Goal: Task Accomplishment & Management: Use online tool/utility

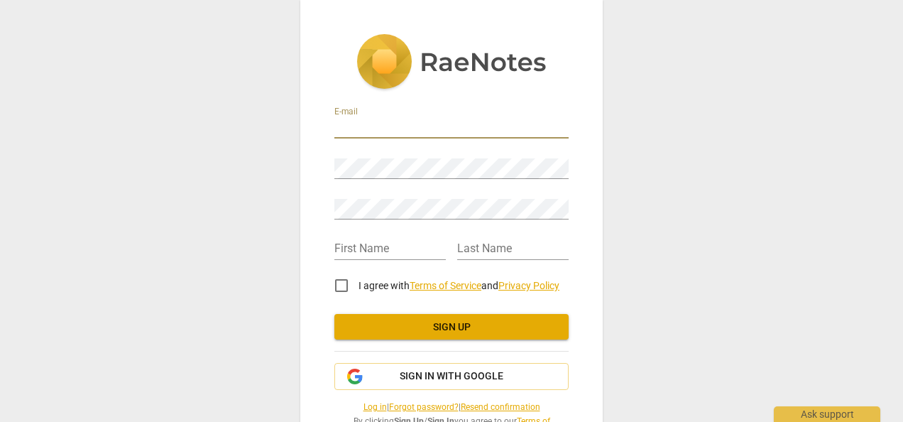
click at [386, 135] on input "email" at bounding box center [451, 128] width 234 height 21
type input "[EMAIL_ADDRESS][DOMAIN_NAME]"
type input "[PERSON_NAME]"
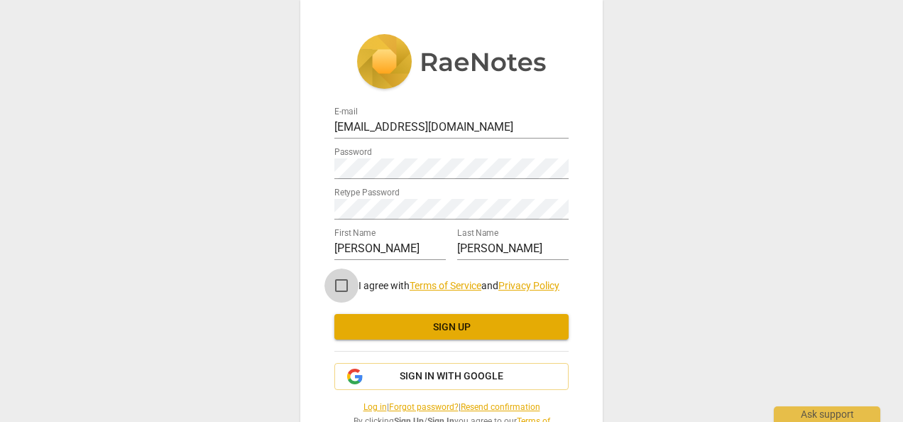
click at [343, 290] on input "I agree with Terms of Service and Privacy Policy" at bounding box center [342, 285] width 34 height 34
checkbox input "true"
click at [440, 317] on button "Sign up" at bounding box center [451, 327] width 234 height 26
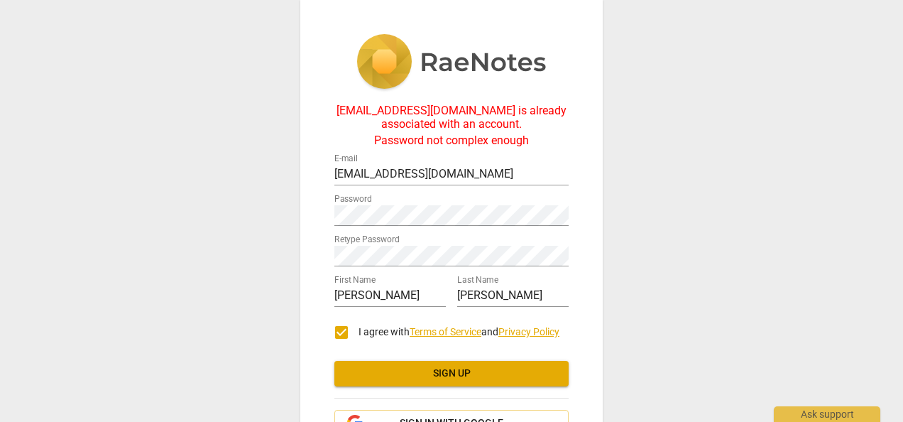
click at [643, 178] on div "[EMAIL_ADDRESS][DOMAIN_NAME] is already associated with an account. Password no…" at bounding box center [451, 211] width 903 height 422
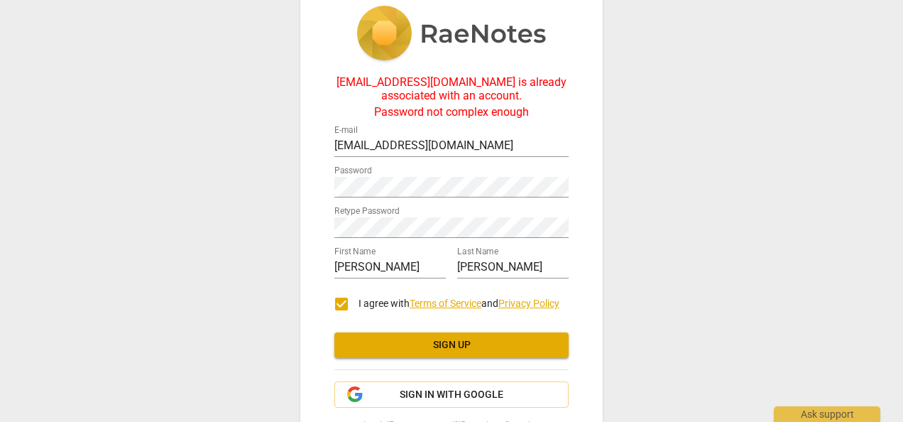
scroll to position [97, 0]
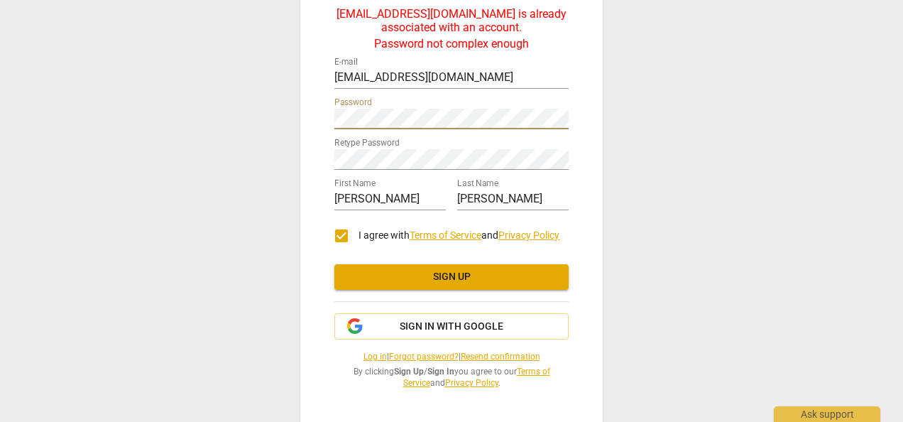
click at [308, 117] on div "[EMAIL_ADDRESS][DOMAIN_NAME] is already associated with an account. Password no…" at bounding box center [451, 163] width 303 height 520
click at [300, 173] on div "[EMAIL_ADDRESS][DOMAIN_NAME] is already associated with an account. Password no…" at bounding box center [451, 163] width 303 height 520
click at [364, 356] on link "Log in" at bounding box center [375, 357] width 23 height 10
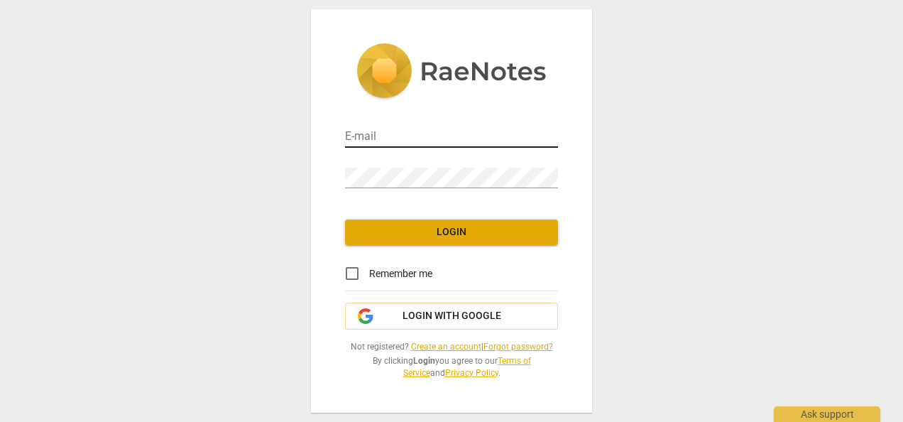
click at [381, 132] on input "email" at bounding box center [451, 137] width 213 height 21
type input "[EMAIL_ADDRESS][DOMAIN_NAME]"
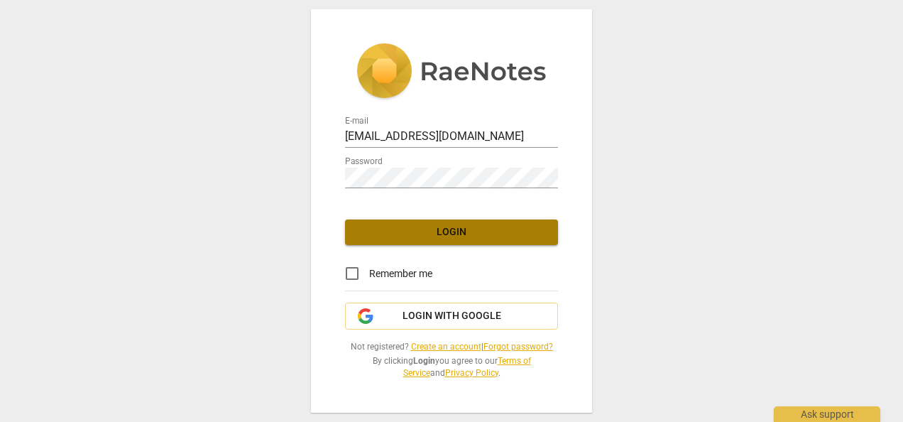
click at [448, 234] on span "Login" at bounding box center [451, 232] width 190 height 14
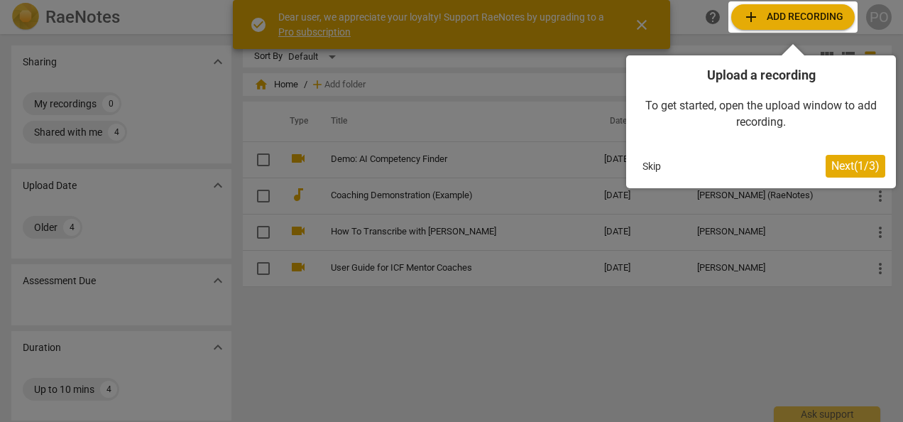
click at [650, 374] on div at bounding box center [451, 211] width 903 height 422
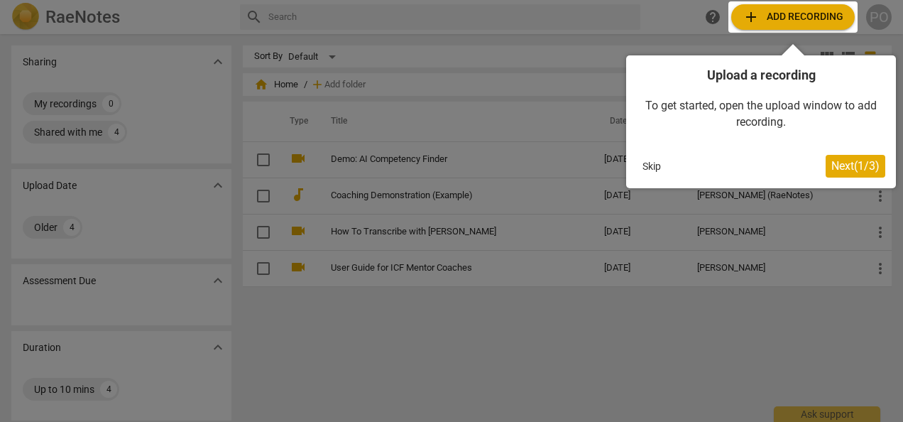
click at [785, 15] on div at bounding box center [793, 16] width 129 height 31
click at [832, 159] on span "Next ( 1 / 3 )" at bounding box center [856, 165] width 48 height 13
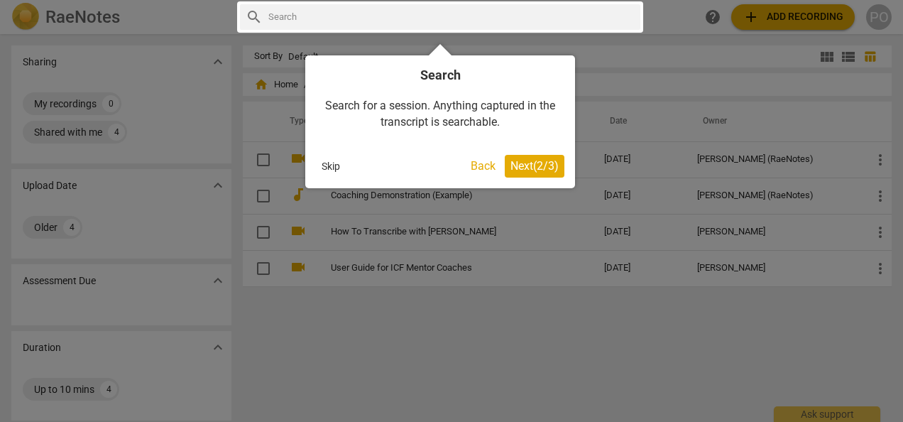
click at [524, 165] on span "Next ( 2 / 3 )" at bounding box center [535, 165] width 48 height 13
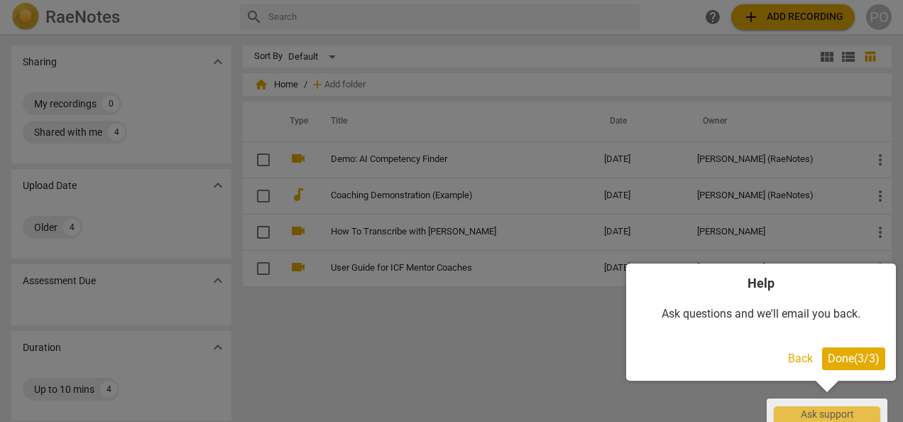
click at [839, 359] on span "Done ( 3 / 3 )" at bounding box center [854, 358] width 52 height 13
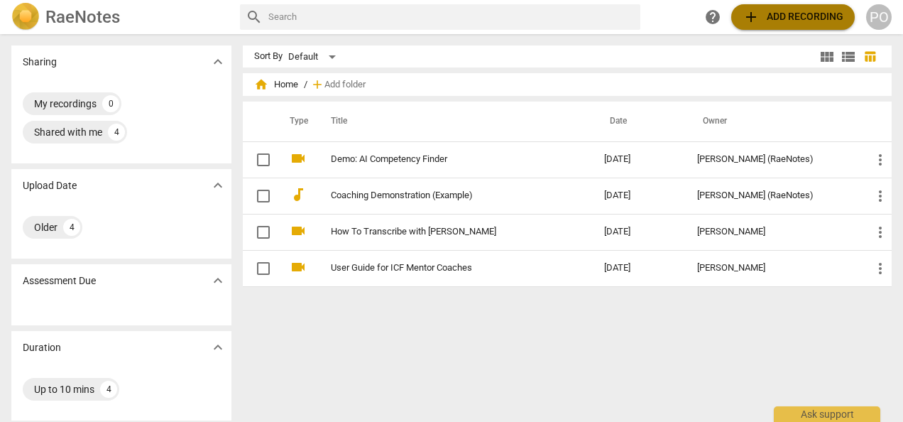
click at [784, 13] on span "add Add recording" at bounding box center [793, 17] width 101 height 17
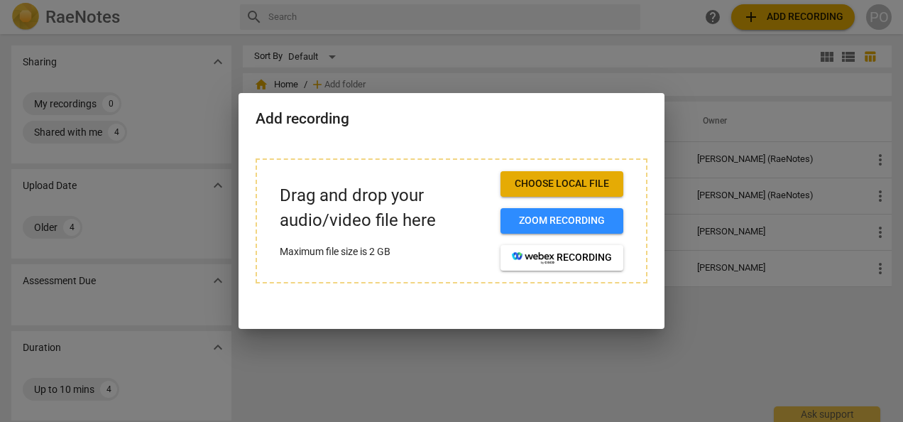
click at [555, 180] on span "Choose local file" at bounding box center [562, 184] width 100 height 14
click at [561, 184] on span "Choose local file" at bounding box center [562, 184] width 100 height 14
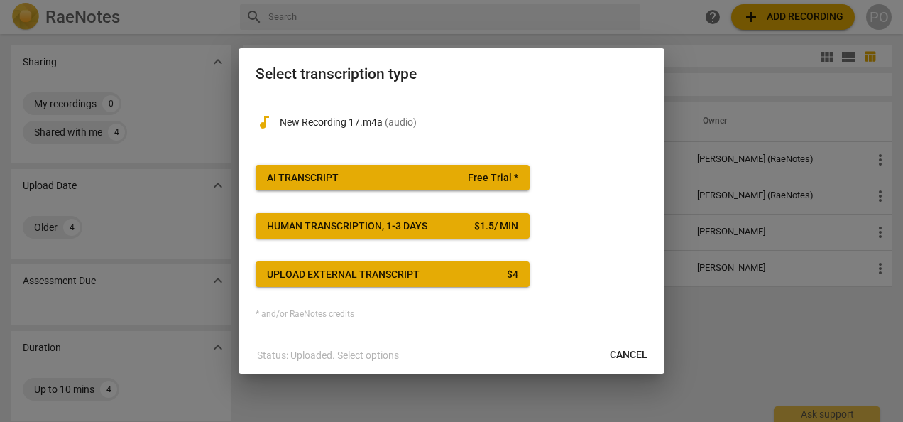
click at [364, 179] on span "AI Transcript Free Trial *" at bounding box center [392, 178] width 251 height 14
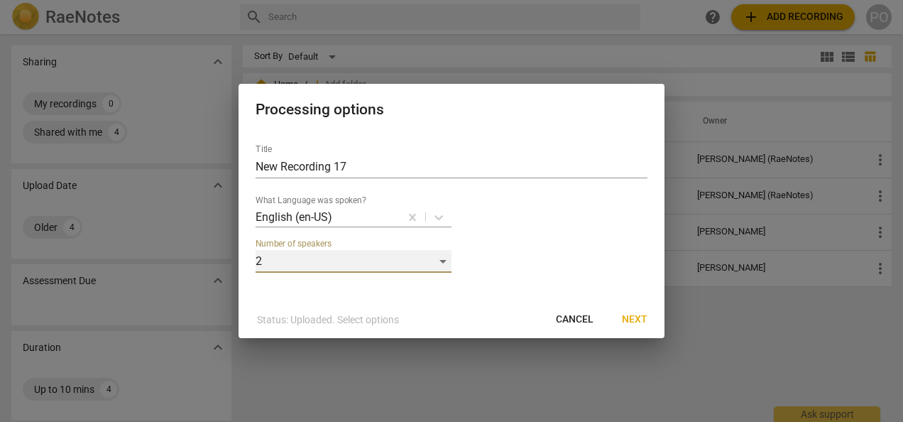
click at [442, 258] on div "2" at bounding box center [354, 261] width 196 height 23
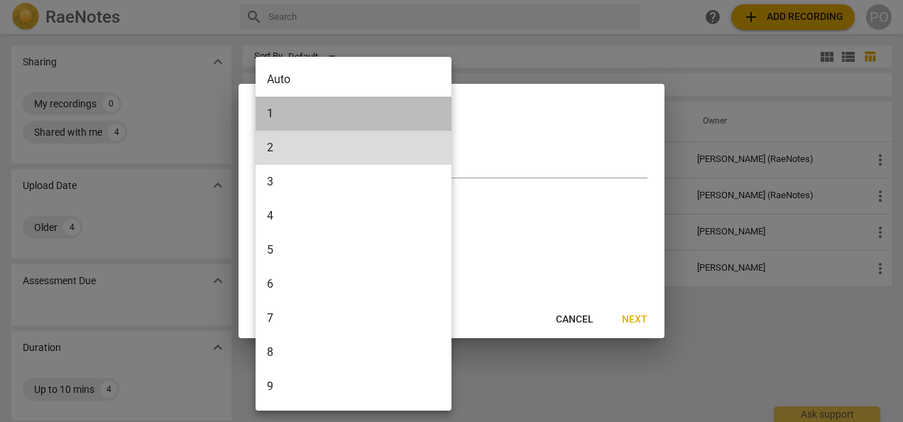
click at [286, 114] on li "1" at bounding box center [356, 114] width 201 height 34
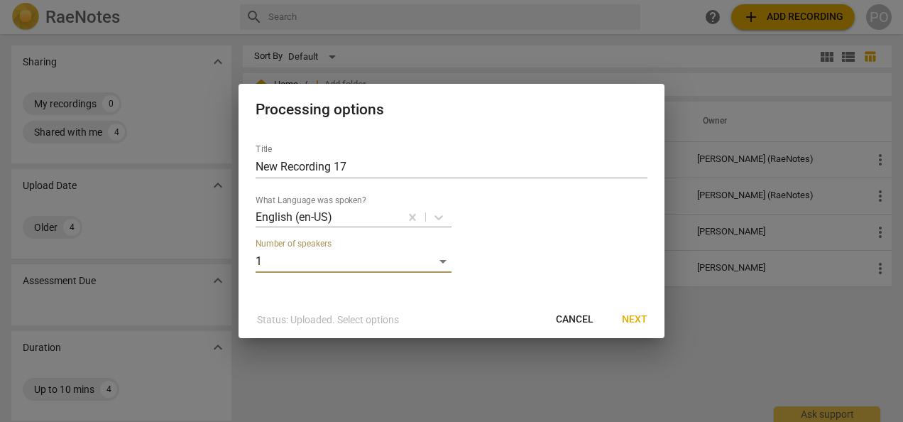
click at [632, 317] on span "Next" at bounding box center [635, 319] width 26 height 14
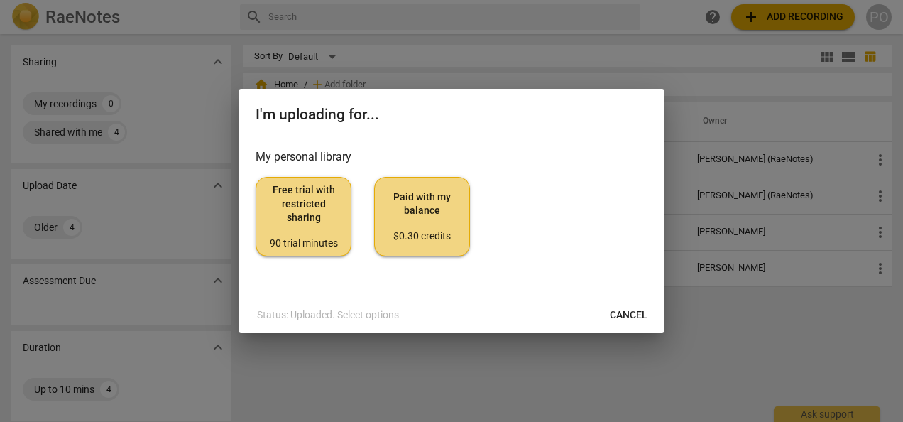
click at [301, 209] on span "Free trial with restricted sharing 90 trial minutes" at bounding box center [304, 216] width 72 height 67
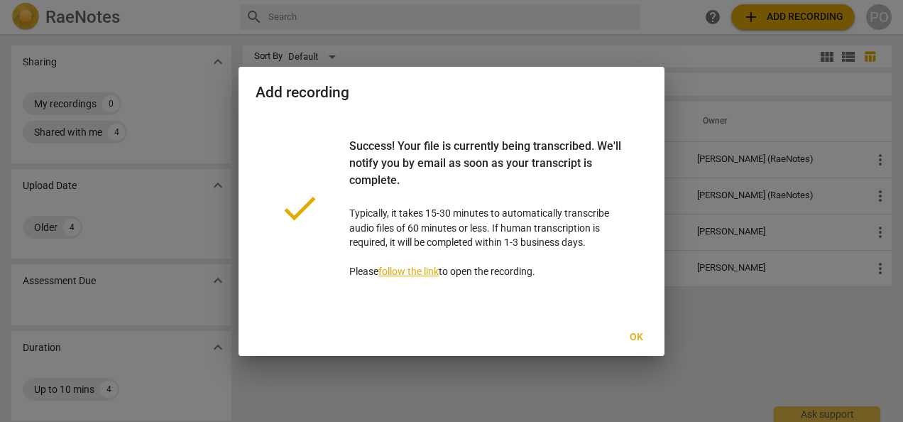
click at [636, 338] on span "Ok" at bounding box center [636, 337] width 23 height 14
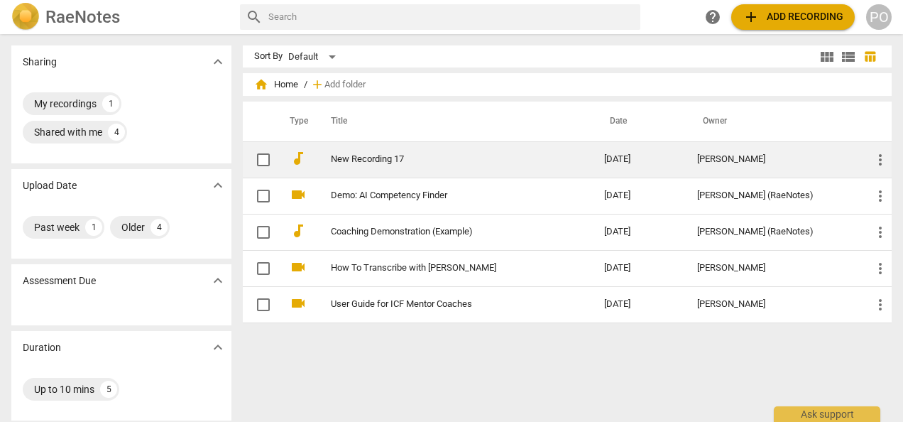
click at [418, 154] on link "New Recording 17" at bounding box center [442, 159] width 222 height 11
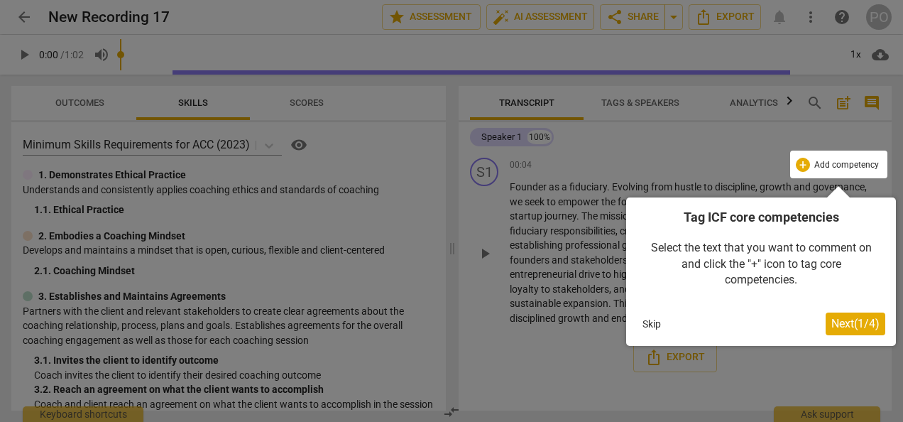
click at [855, 327] on span "Next ( 1 / 4 )" at bounding box center [856, 323] width 48 height 13
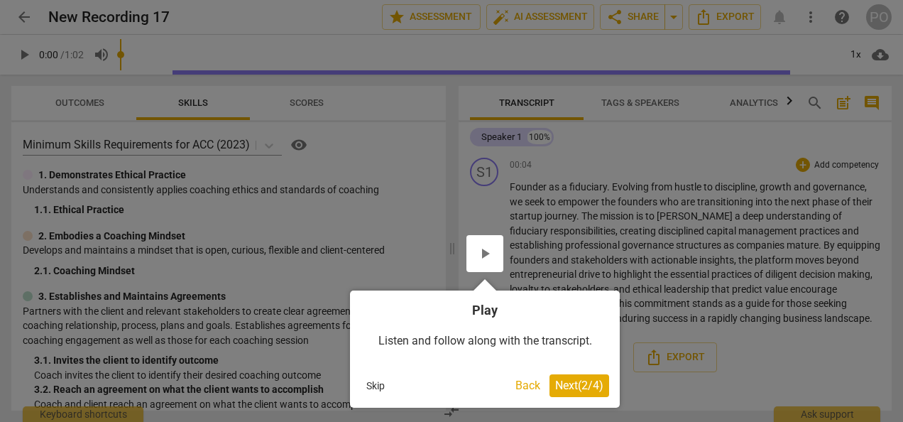
click at [566, 378] on span "Next ( 2 / 4 )" at bounding box center [579, 384] width 48 height 13
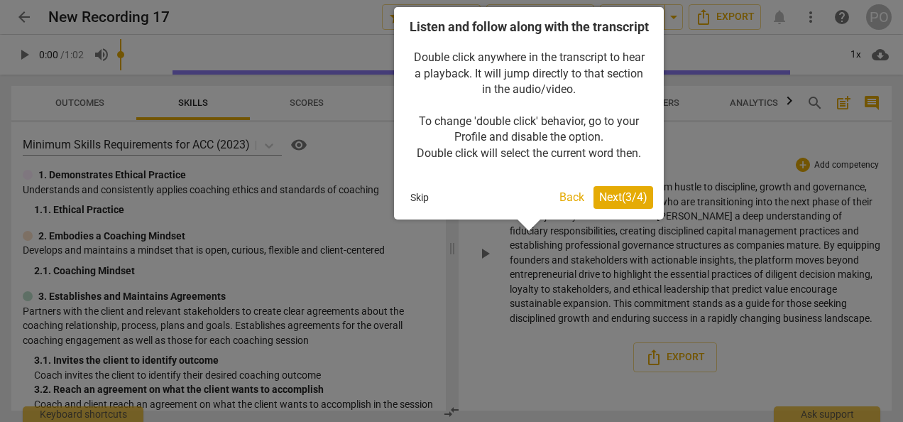
click at [625, 204] on span "Next ( 3 / 4 )" at bounding box center [623, 196] width 48 height 13
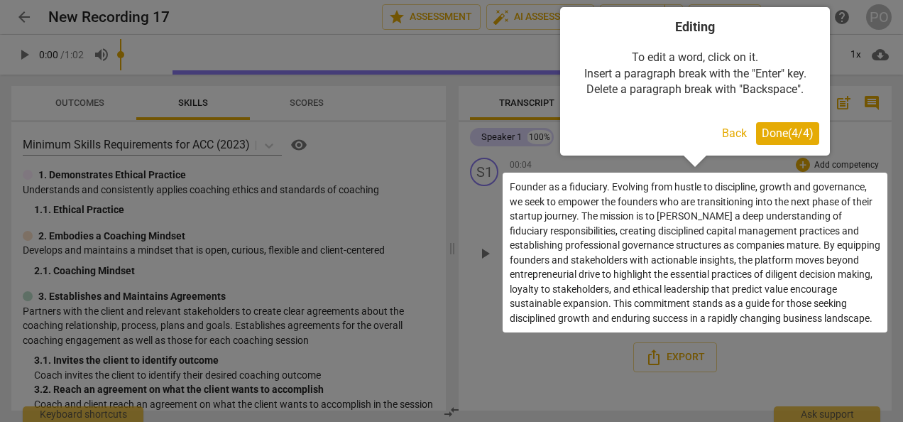
click at [778, 130] on span "Done ( 4 / 4 )" at bounding box center [788, 132] width 52 height 13
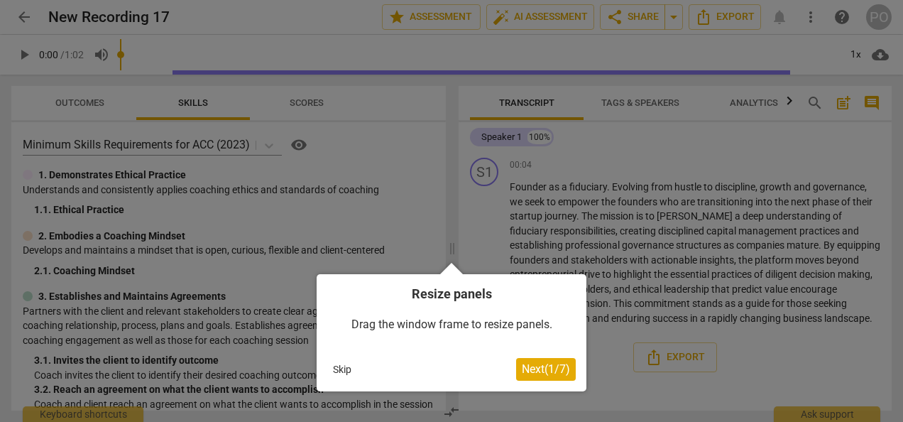
click at [824, 361] on div at bounding box center [451, 211] width 903 height 422
click at [337, 375] on button "Skip" at bounding box center [342, 369] width 30 height 21
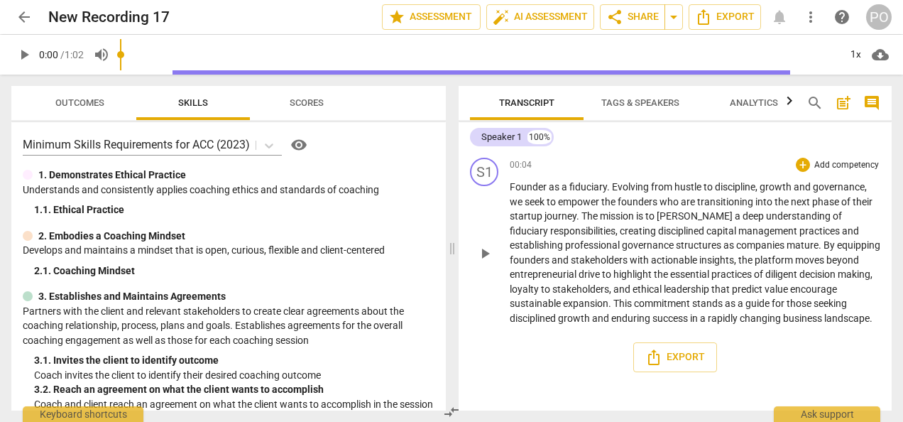
click at [489, 255] on span "play_arrow" at bounding box center [484, 253] width 17 height 17
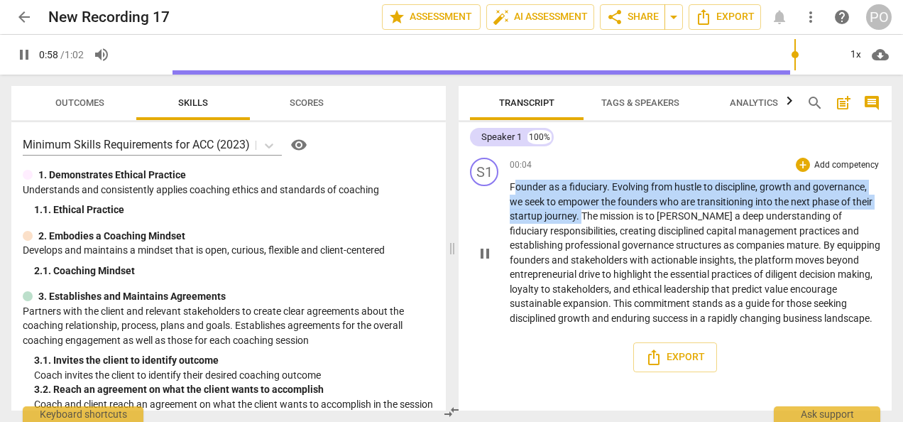
drag, startPoint x: 513, startPoint y: 185, endPoint x: 582, endPoint y: 217, distance: 75.9
click at [582, 217] on p "Founder as a fiduciary . Evolving from hustle to discipline , growth and govern…" at bounding box center [695, 253] width 371 height 146
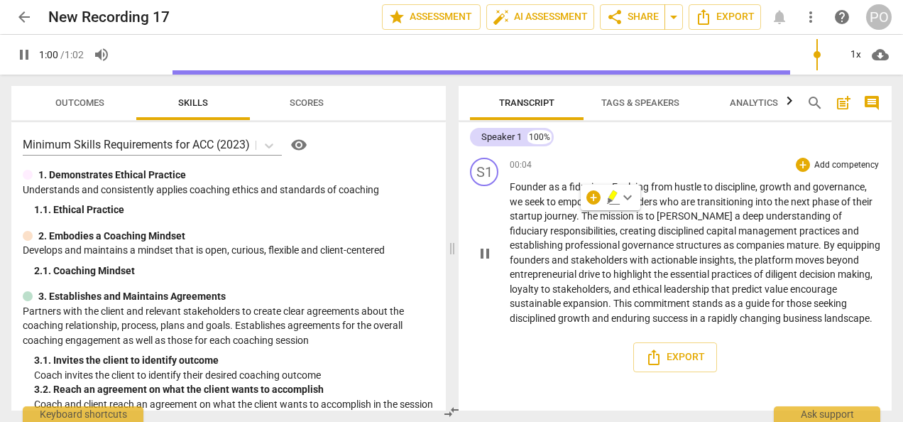
click at [507, 188] on div "play_arrow pause" at bounding box center [492, 253] width 36 height 135
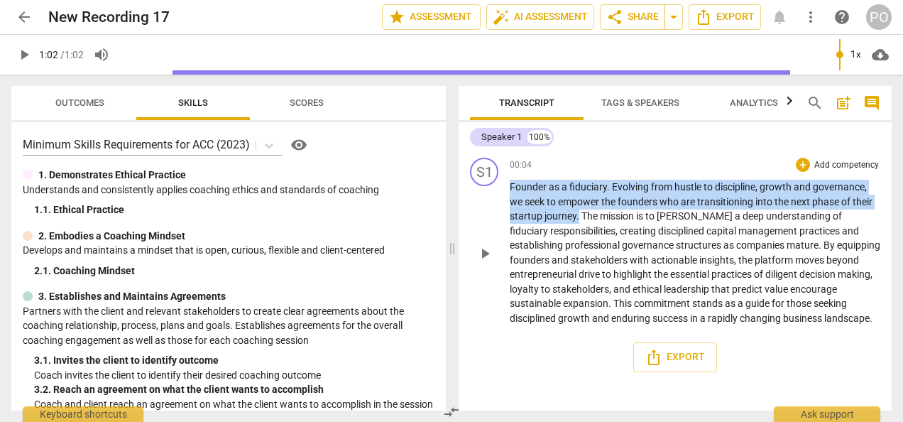
drag, startPoint x: 511, startPoint y: 185, endPoint x: 578, endPoint y: 216, distance: 74.3
click at [578, 216] on p "Founder as a fiduciary . Evolving from hustle to discipline , growth and govern…" at bounding box center [695, 253] width 371 height 146
click at [838, 168] on p "Add competency" at bounding box center [846, 165] width 67 height 13
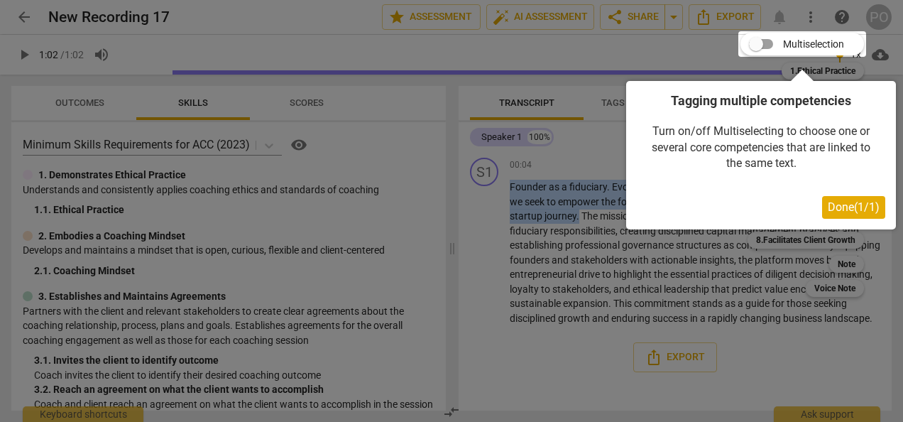
click at [842, 205] on span "Done ( 1 / 1 )" at bounding box center [854, 206] width 52 height 13
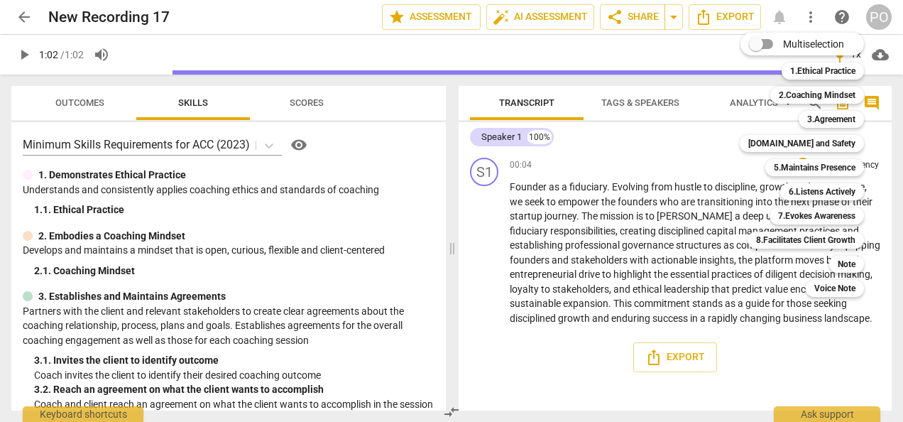
click at [697, 142] on div at bounding box center [451, 211] width 903 height 422
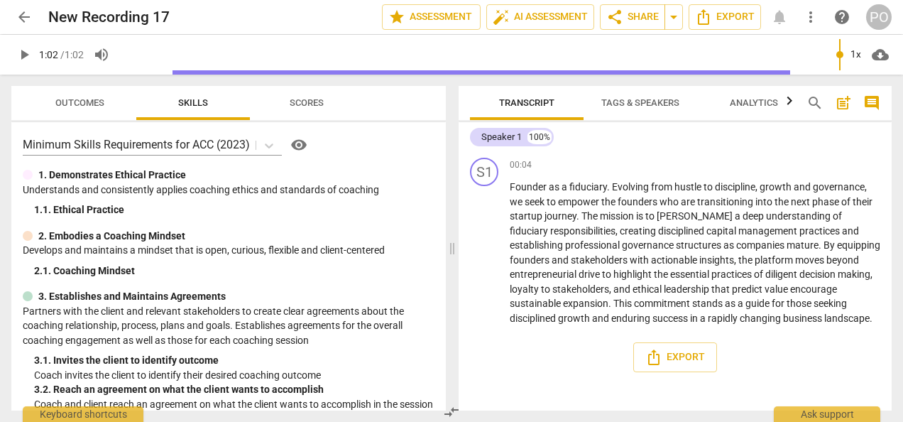
click at [498, 57] on input "range" at bounding box center [479, 54] width 719 height 45
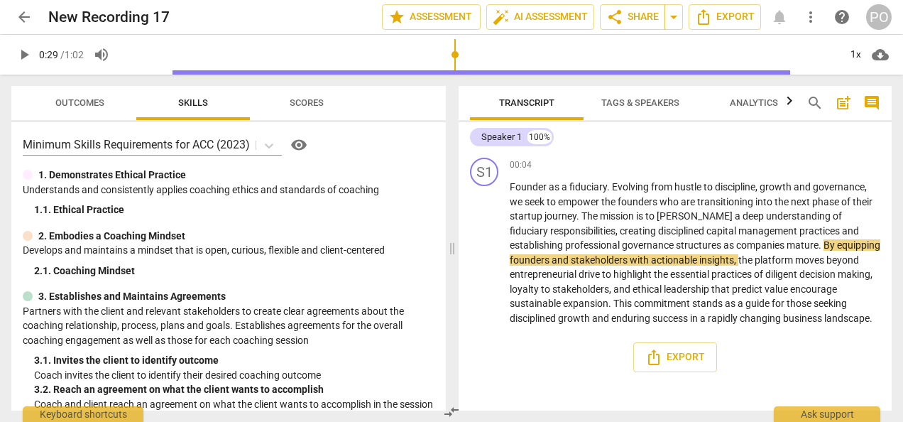
click at [459, 68] on input "range" at bounding box center [479, 54] width 719 height 45
click at [484, 249] on span "play_arrow" at bounding box center [484, 253] width 17 height 17
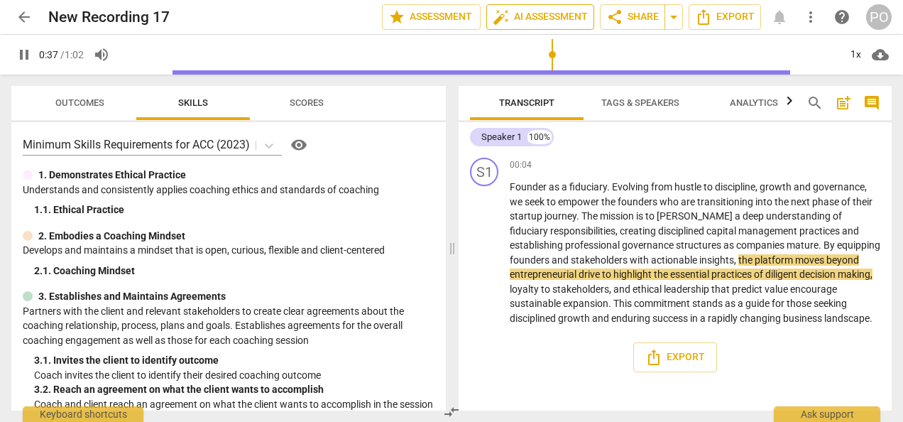
click at [530, 16] on span "auto_fix_high AI Assessment" at bounding box center [540, 17] width 95 height 17
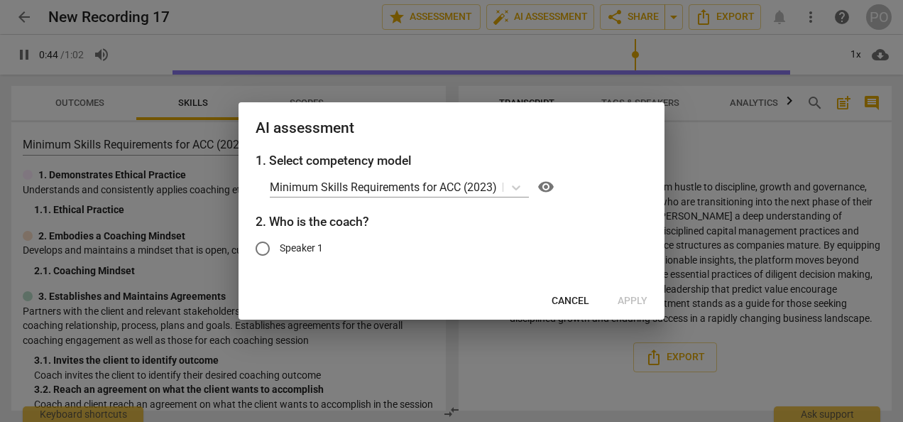
type input "45"
click at [258, 246] on input "Speaker 1" at bounding box center [263, 248] width 34 height 34
radio input "true"
click at [627, 303] on span "Apply" at bounding box center [633, 301] width 30 height 14
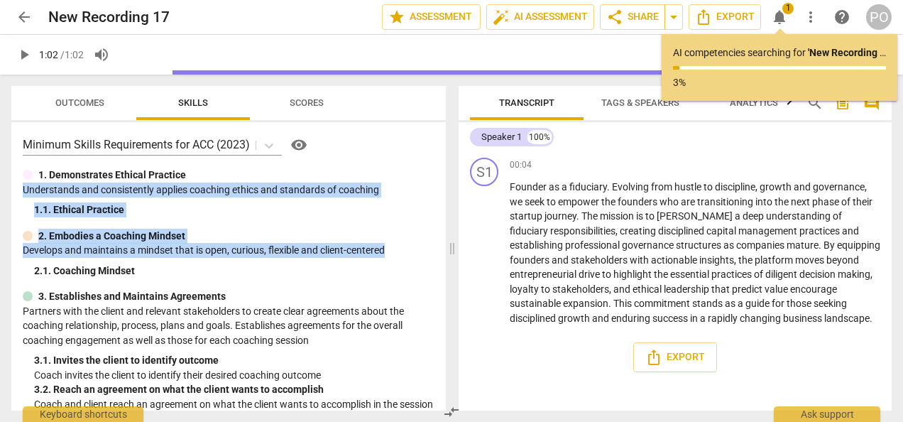
drag, startPoint x: 440, startPoint y: 156, endPoint x: 437, endPoint y: 252, distance: 95.9
click at [437, 252] on div "Minimum Skills Requirements for ACC (2023) visibility 1. Demonstrates Ethical P…" at bounding box center [228, 266] width 435 height 288
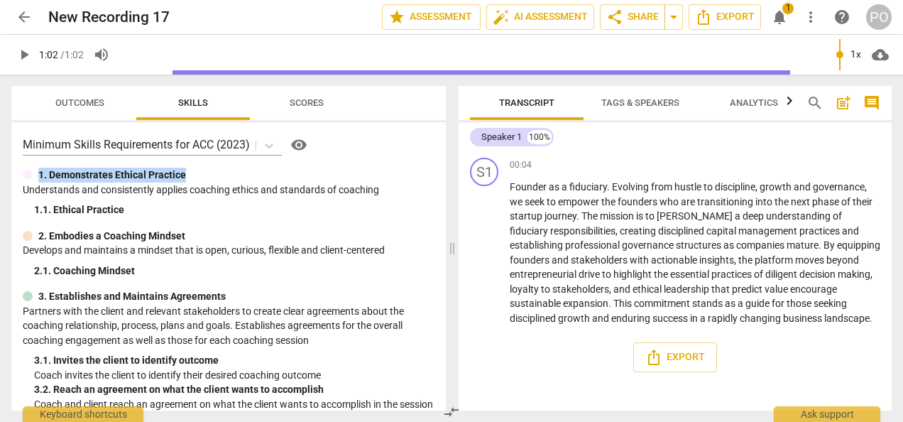
drag, startPoint x: 437, startPoint y: 252, endPoint x: 422, endPoint y: 156, distance: 97.1
click at [422, 156] on div "Minimum Skills Requirements for ACC (2023) visibility 1. Demonstrates Ethical P…" at bounding box center [228, 266] width 435 height 288
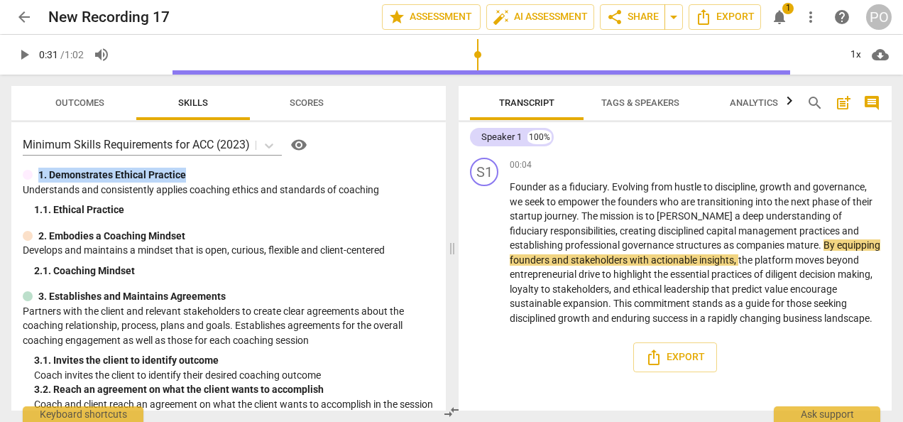
drag, startPoint x: 838, startPoint y: 57, endPoint x: 479, endPoint y: 85, distance: 360.4
type input "31"
click at [479, 77] on input "range" at bounding box center [479, 54] width 719 height 45
click at [811, 22] on span "more_vert" at bounding box center [810, 17] width 17 height 17
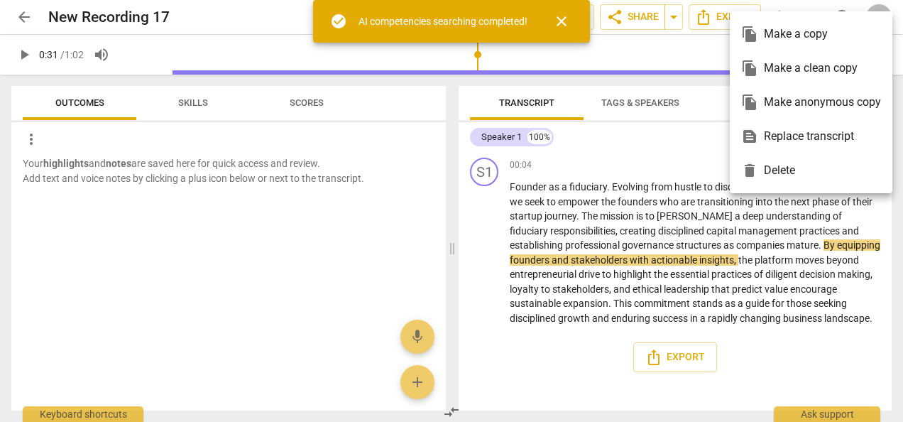
click at [563, 24] on span "close" at bounding box center [561, 21] width 17 height 17
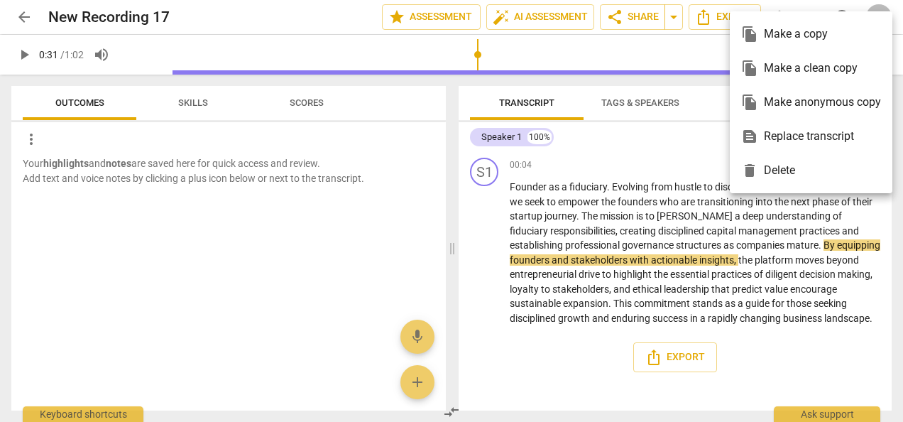
click at [413, 153] on div at bounding box center [451, 211] width 903 height 422
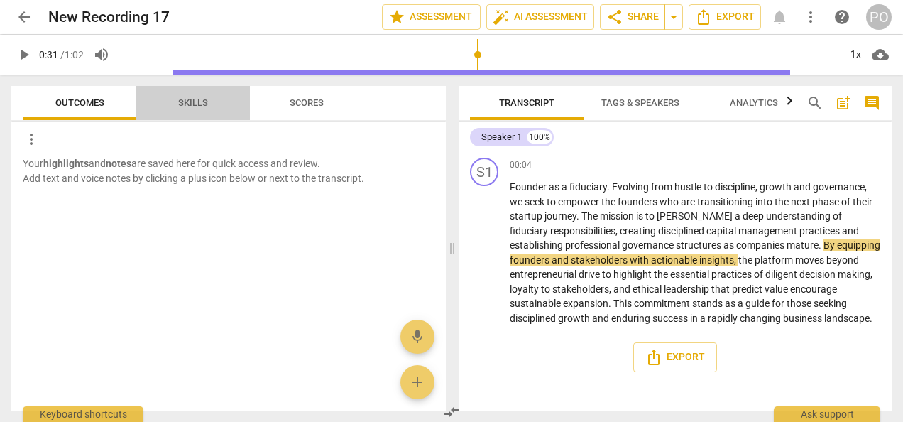
click at [192, 103] on span "Skills" at bounding box center [193, 102] width 30 height 11
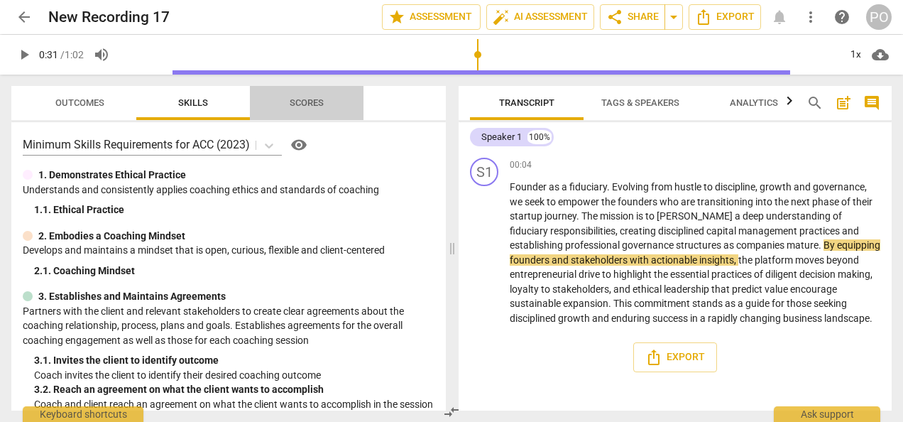
click at [305, 105] on span "Scores" at bounding box center [307, 102] width 34 height 11
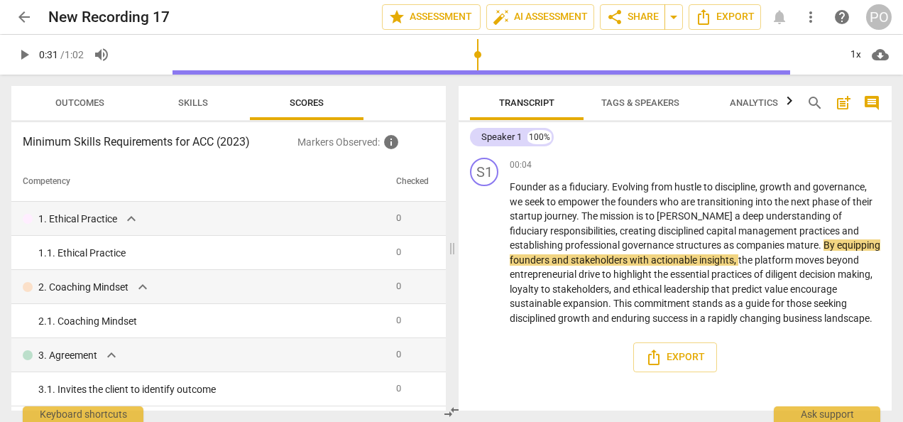
click at [704, 140] on div "Speaker 1 100%" at bounding box center [675, 137] width 410 height 24
click at [579, 376] on div "Export" at bounding box center [675, 357] width 433 height 53
click at [576, 290] on span "stakeholders" at bounding box center [580, 288] width 57 height 11
drag, startPoint x: 576, startPoint y: 290, endPoint x: 615, endPoint y: 285, distance: 39.4
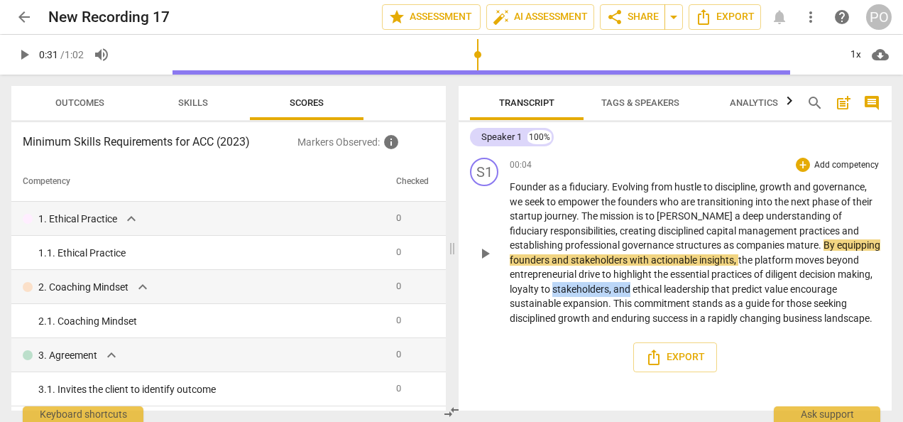
click at [615, 285] on p "Founder as a fiduciary . Evolving from hustle to discipline , growth and govern…" at bounding box center [695, 253] width 371 height 146
click at [647, 158] on div "00:04 + Add competency keyboard_arrow_right" at bounding box center [695, 165] width 371 height 14
click at [712, 144] on div "Speaker 1 100%" at bounding box center [675, 137] width 410 height 24
click at [642, 102] on span "Tags & Speakers" at bounding box center [640, 102] width 78 height 11
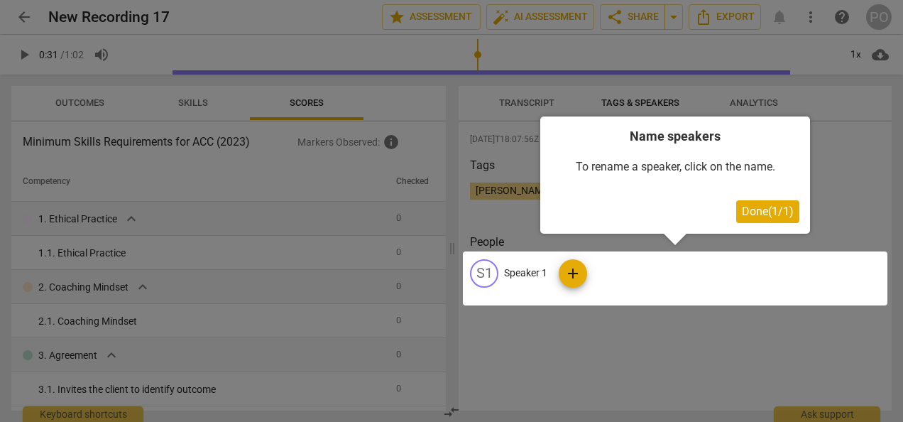
click at [753, 209] on span "Done ( 1 / 1 )" at bounding box center [768, 211] width 52 height 13
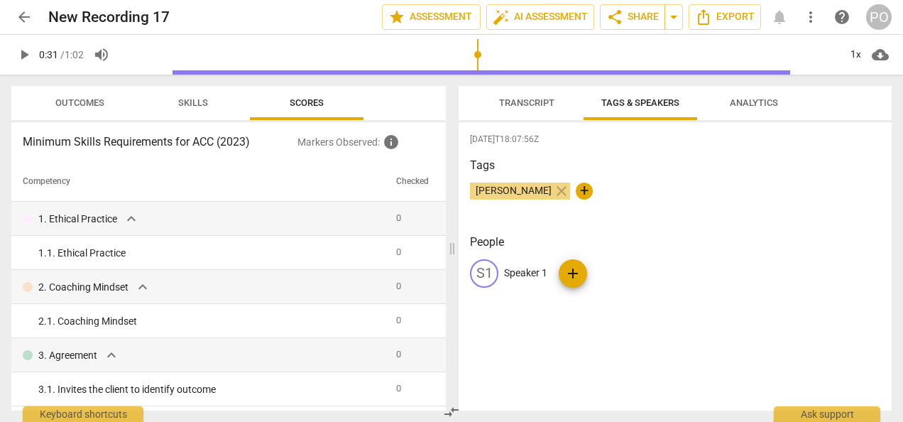
click at [756, 102] on span "Analytics" at bounding box center [754, 102] width 48 height 11
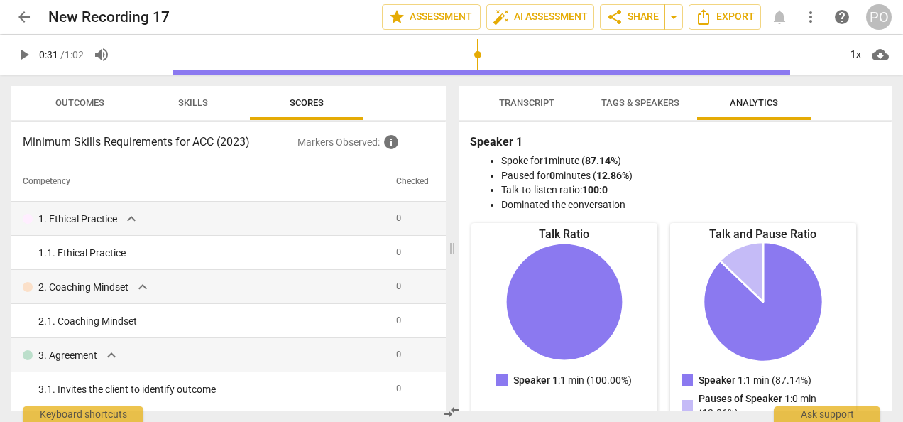
click at [541, 101] on span "Transcript" at bounding box center [526, 102] width 55 height 11
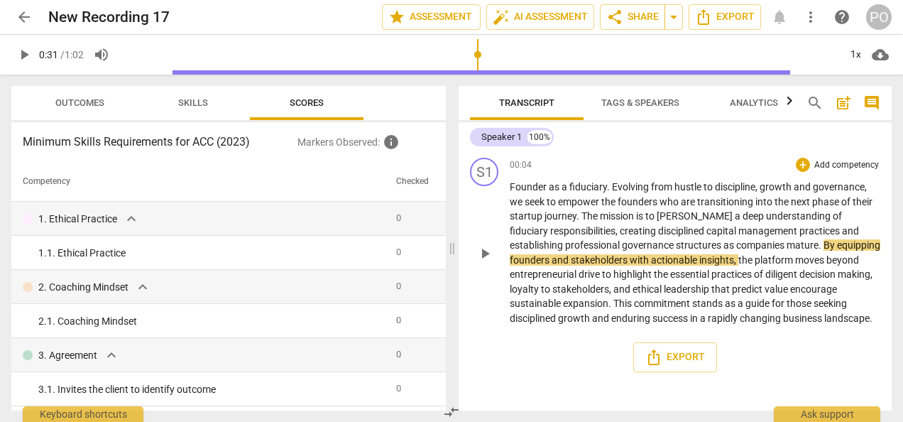
click at [621, 146] on div "Speaker 1 100%" at bounding box center [675, 137] width 410 height 24
click at [92, 95] on span "Outcomes" at bounding box center [79, 103] width 83 height 19
